Goal: Task Accomplishment & Management: Manage account settings

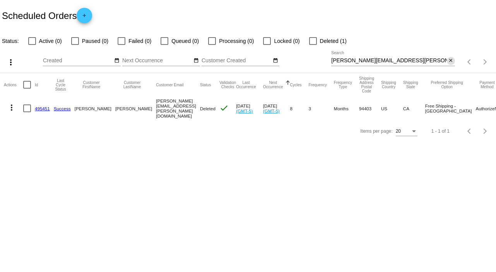
click at [451, 59] on mat-icon "close" at bounding box center [450, 61] width 5 height 6
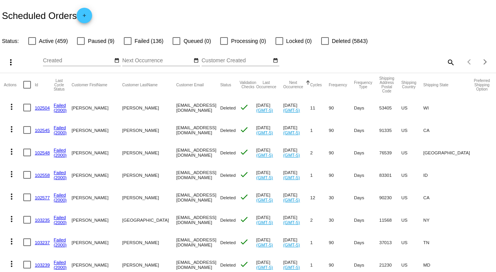
click at [447, 60] on mat-icon "search" at bounding box center [449, 62] width 9 height 12
click at [447, 60] on input "Search" at bounding box center [392, 61] width 123 height 6
paste input "It's [PERSON_NAME], your Customer Consultant with Interceuticals. I wanted to i…"
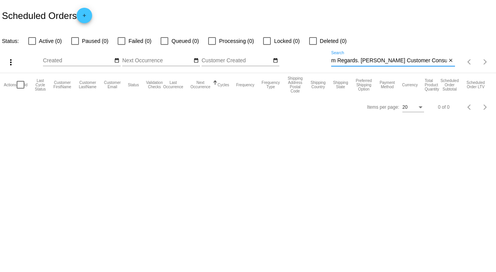
scroll to position [0, 1344]
type input "It's [PERSON_NAME], your Customer Consultant with Interceuticals. I wanted to i…"
click at [448, 61] on mat-icon "close" at bounding box center [450, 61] width 5 height 6
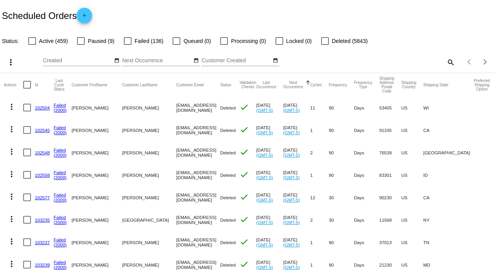
click at [445, 60] on mat-icon "search" at bounding box center [449, 62] width 9 height 12
click at [443, 60] on input "Search" at bounding box center [392, 61] width 123 height 6
paste input "[PERSON_NAME][EMAIL_ADDRESS][DOMAIN_NAME]"
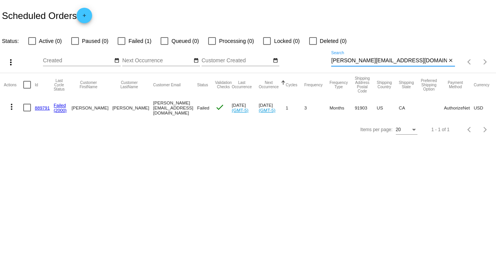
type input "[PERSON_NAME][EMAIL_ADDRESS][DOMAIN_NAME]"
click at [10, 107] on mat-icon "more_vert" at bounding box center [11, 106] width 9 height 9
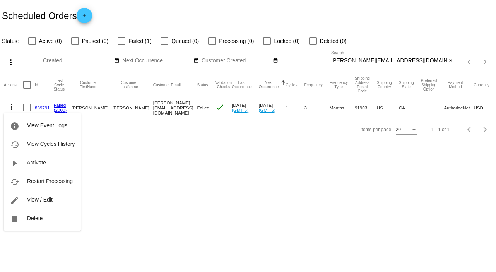
click at [52, 196] on span "View / Edit" at bounding box center [40, 199] width 26 height 6
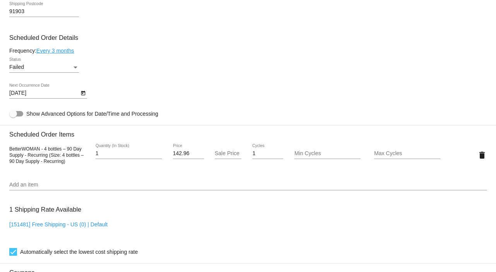
scroll to position [438, 0]
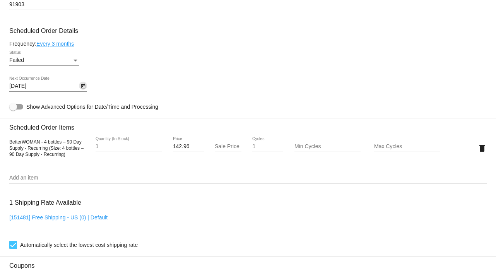
click at [81, 89] on icon "Open calendar" at bounding box center [83, 86] width 4 height 5
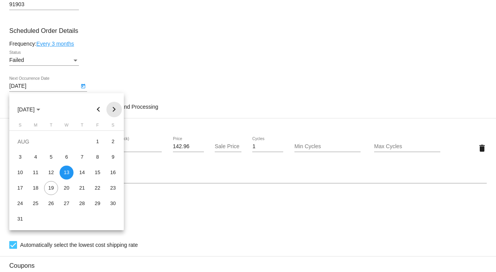
click at [113, 108] on button "Next month" at bounding box center [113, 109] width 15 height 15
click at [37, 172] on div "10" at bounding box center [36, 172] width 14 height 14
type input "[DATE]"
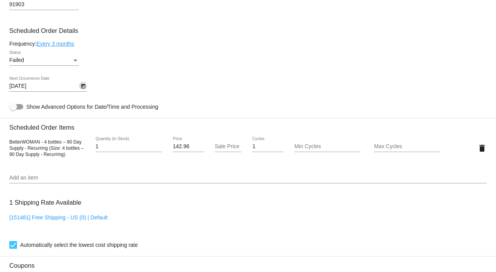
click at [74, 58] on div "Failed Status" at bounding box center [44, 58] width 70 height 15
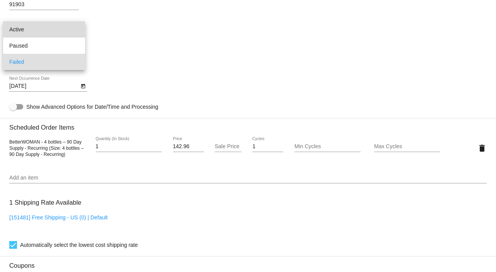
click at [51, 32] on span "Active" at bounding box center [44, 29] width 70 height 16
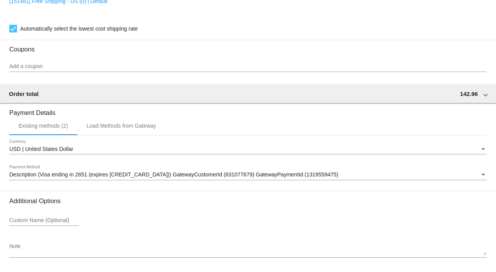
scroll to position [684, 0]
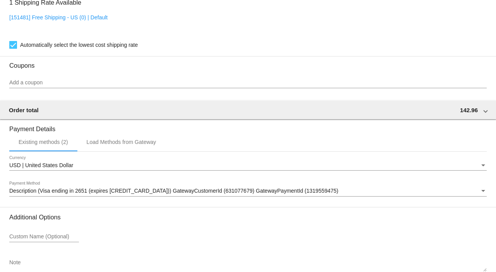
scroll to position [632, 0]
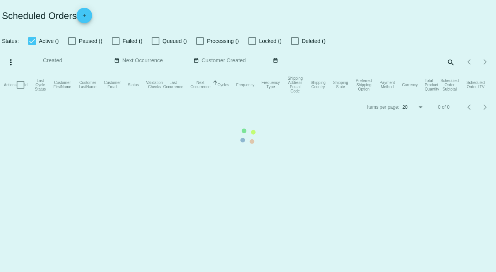
checkbox input "false"
